Goal: Find specific page/section: Find specific page/section

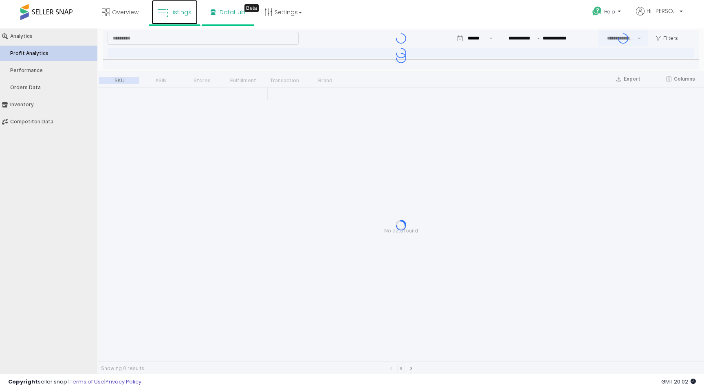
click at [166, 10] on icon at bounding box center [163, 13] width 11 height 11
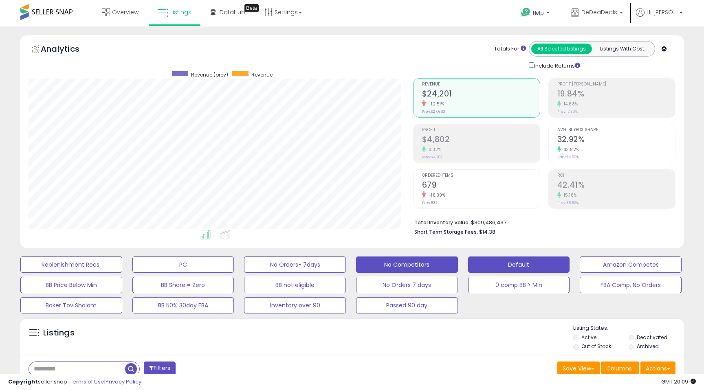
scroll to position [167, 384]
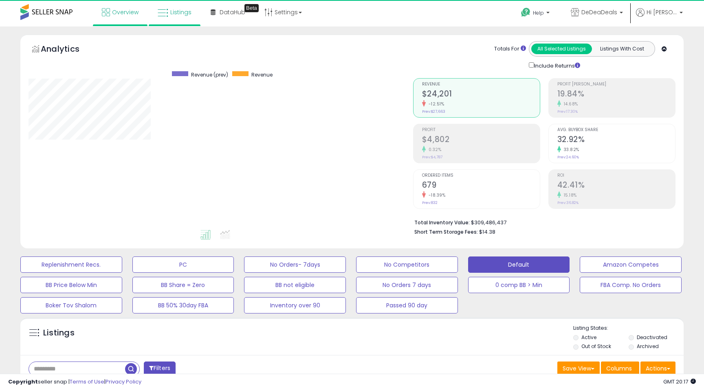
scroll to position [167, 384]
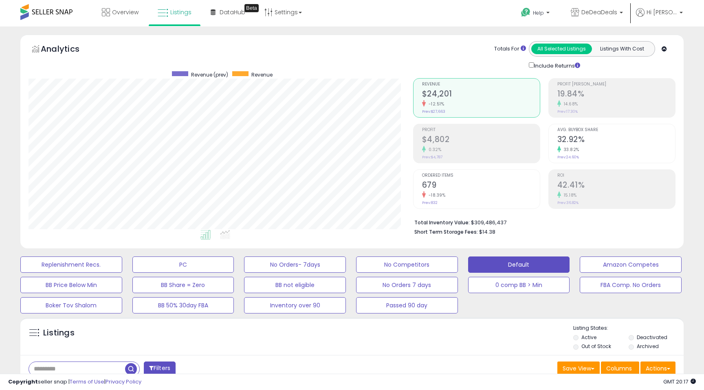
scroll to position [167, 384]
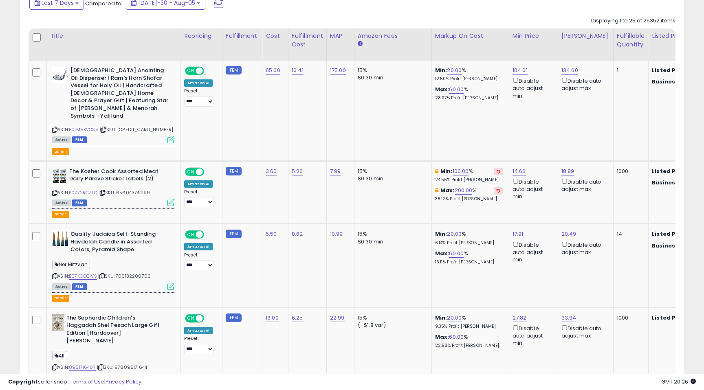
scroll to position [388, 0]
